Goal: Find contact information

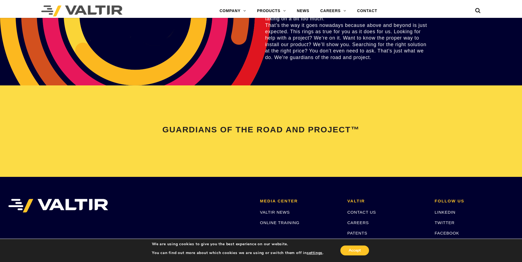
scroll to position [1155, 0]
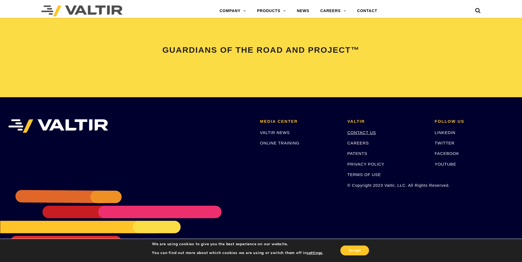
click at [367, 134] on link "CONTACT US" at bounding box center [361, 132] width 29 height 5
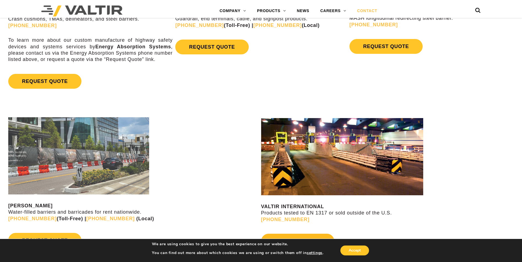
scroll to position [513, 0]
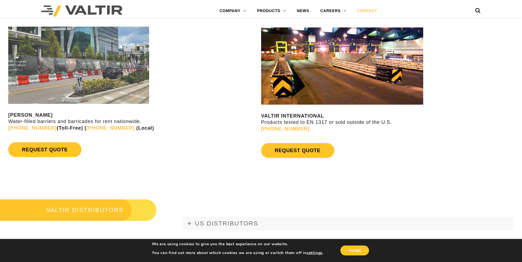
click at [133, 164] on div "VALTIR RENTALS Water-filled barriers and barricades for rent nationwide. [PHONE…" at bounding box center [130, 95] width 261 height 147
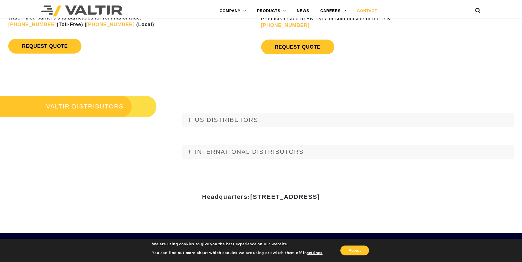
scroll to position [623, 0]
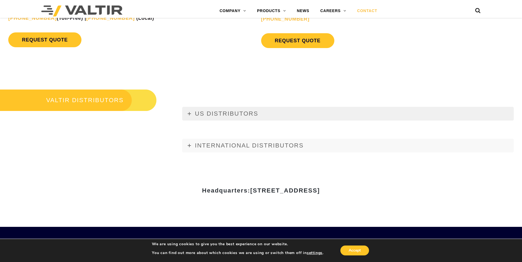
click at [190, 114] on icon at bounding box center [189, 113] width 3 height 3
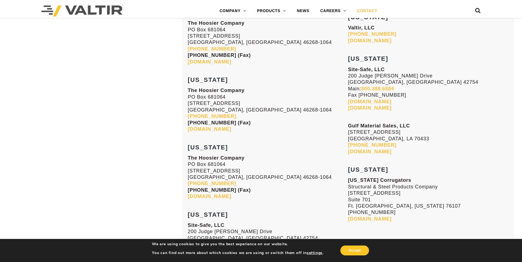
scroll to position [1650, 0]
